Goal: Task Accomplishment & Management: Use online tool/utility

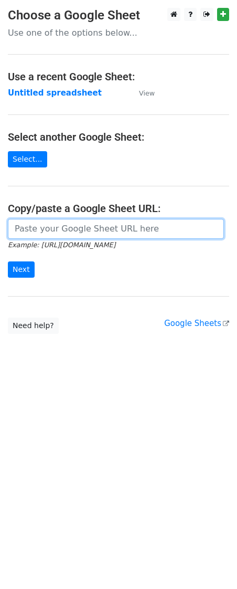
click at [76, 229] on input "url" at bounding box center [116, 229] width 216 height 20
paste input "[URL][DOMAIN_NAME]"
type input "[URL][DOMAIN_NAME]"
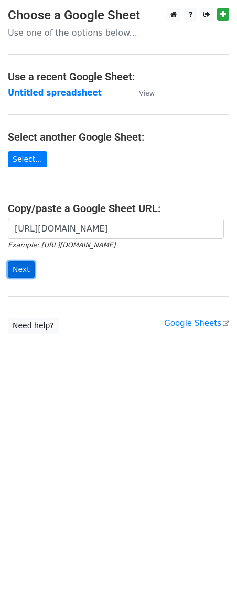
click at [26, 273] on input "Next" at bounding box center [21, 270] width 27 height 16
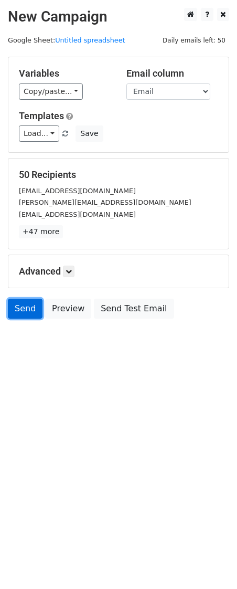
click at [17, 310] on link "Send" at bounding box center [25, 309] width 35 height 20
